Goal: Task Accomplishment & Management: Use online tool/utility

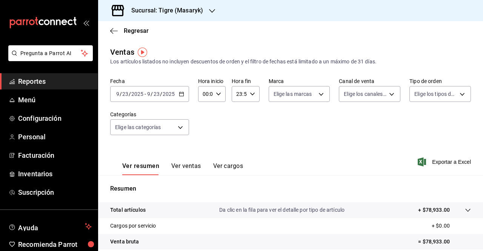
click at [179, 93] on icon "button" at bounding box center [181, 93] width 5 height 5
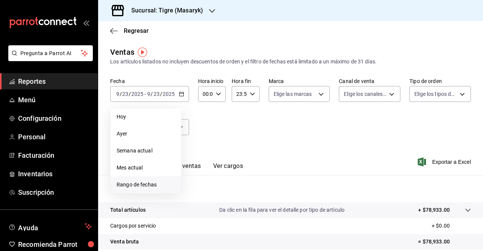
click at [121, 182] on span "Rango de fechas" at bounding box center [146, 185] width 59 height 8
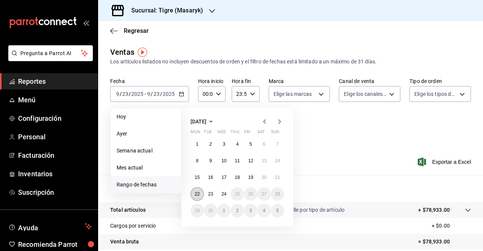
click at [195, 192] on abbr "22" at bounding box center [197, 193] width 5 height 5
click at [224, 193] on abbr "24" at bounding box center [224, 193] width 5 height 5
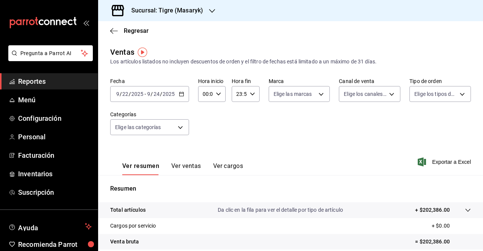
click at [223, 98] on div "00:00 Hora inicio" at bounding box center [212, 94] width 28 height 16
click at [204, 143] on span "05" at bounding box center [205, 142] width 2 height 6
type input "05:00"
click at [250, 94] on div at bounding box center [241, 125] width 483 height 251
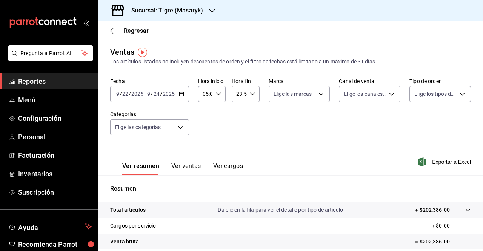
click at [250, 94] on \(Stroke\) "button" at bounding box center [252, 94] width 5 height 3
click at [239, 129] on button "05" at bounding box center [237, 125] width 11 height 15
click at [252, 120] on span "57" at bounding box center [251, 119] width 2 height 6
type input "05:57"
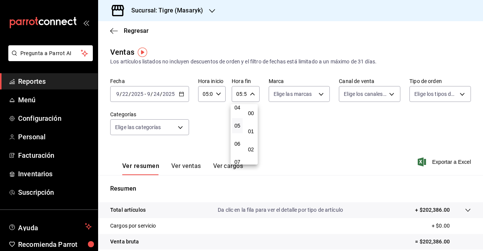
click at [254, 120] on button "00" at bounding box center [251, 113] width 11 height 15
type input "05:00"
click at [308, 114] on div at bounding box center [241, 125] width 483 height 251
click at [185, 167] on button "Ver ventas" at bounding box center [186, 168] width 30 height 13
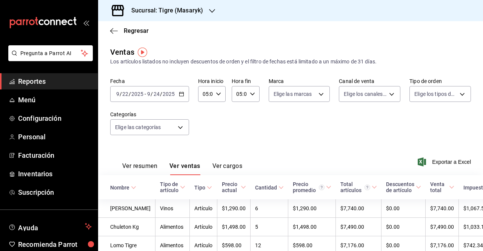
click at [140, 170] on button "Ver resumen" at bounding box center [139, 168] width 35 height 13
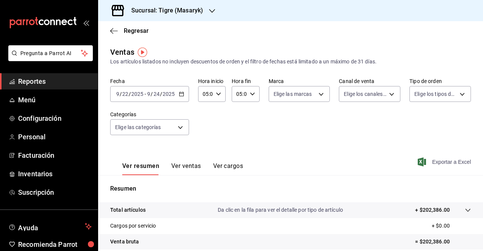
click at [444, 160] on span "Exportar a Excel" at bounding box center [446, 161] width 52 height 9
